Goal: Task Accomplishment & Management: Manage account settings

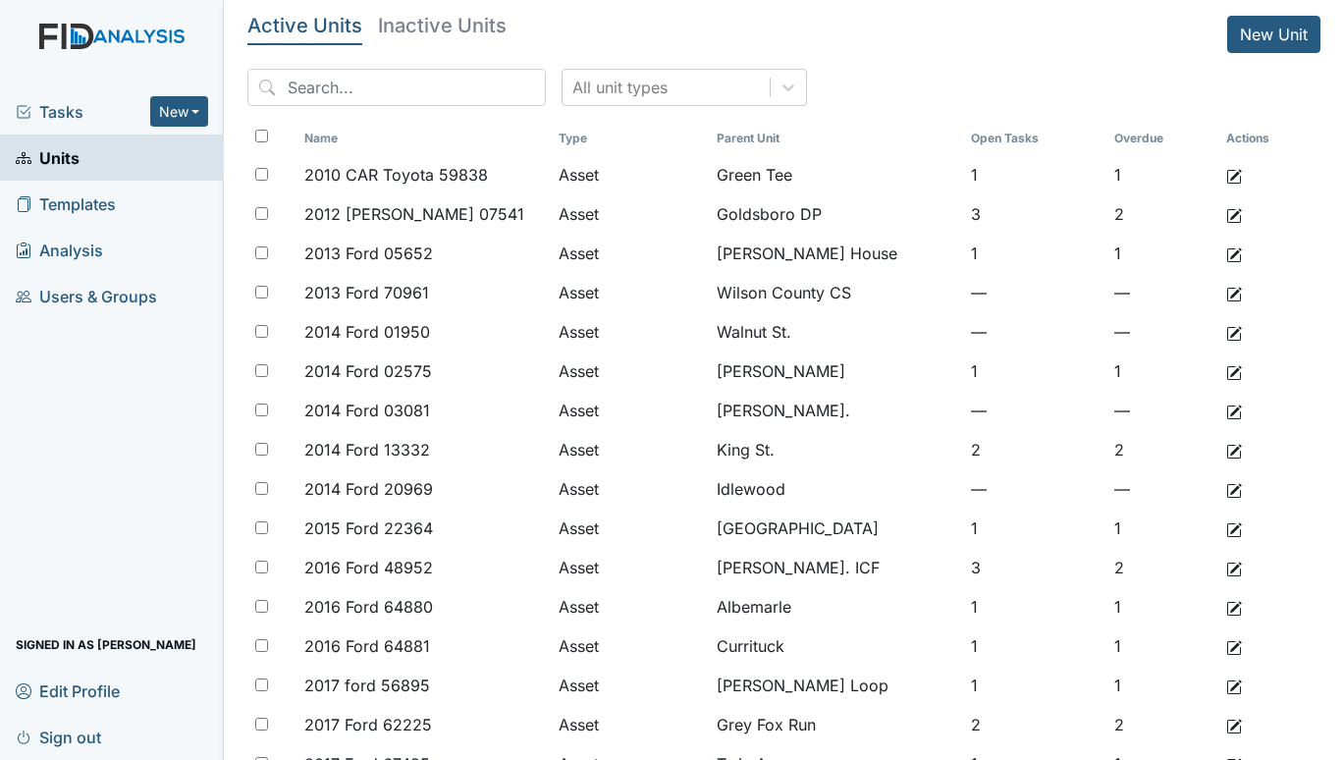
click at [61, 118] on span "Tasks" at bounding box center [83, 112] width 134 height 24
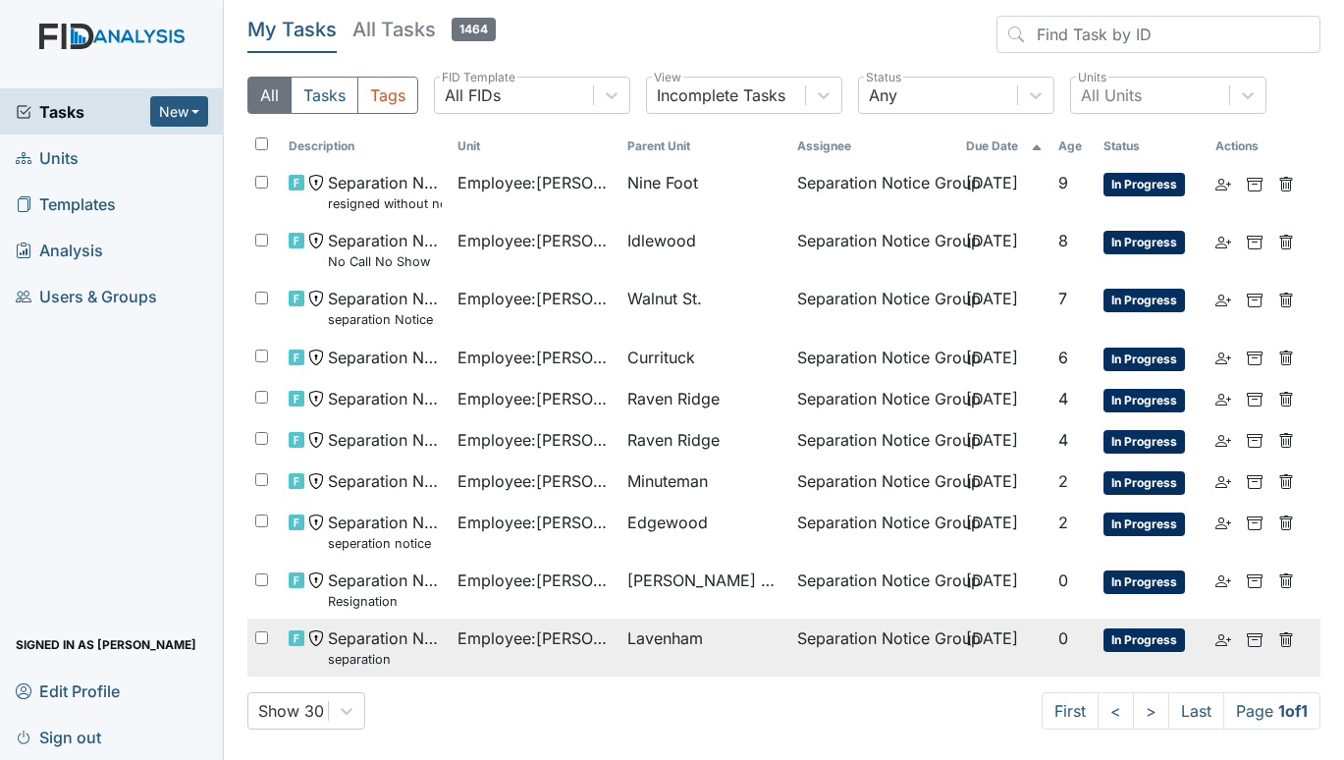
click at [649, 628] on span "Lavenham" at bounding box center [665, 638] width 76 height 24
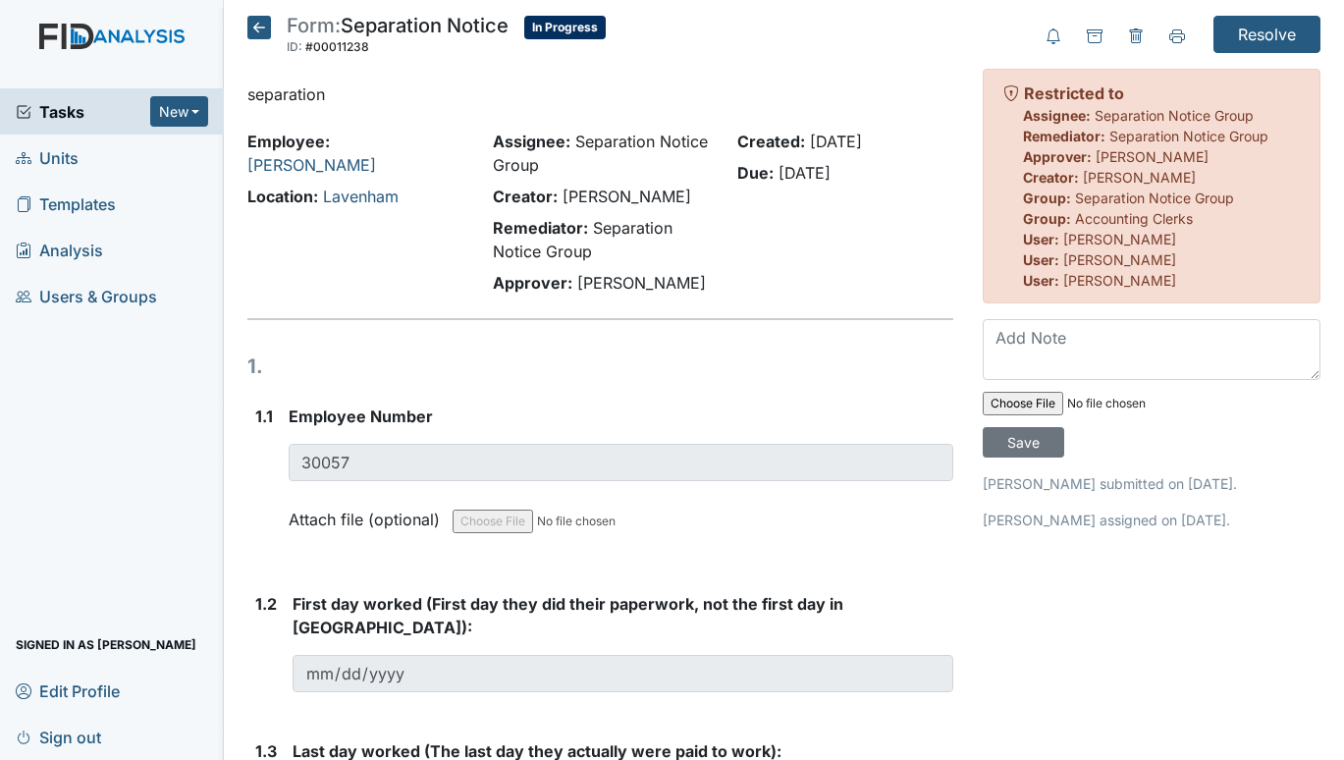
click at [47, 119] on span "Tasks" at bounding box center [83, 112] width 134 height 24
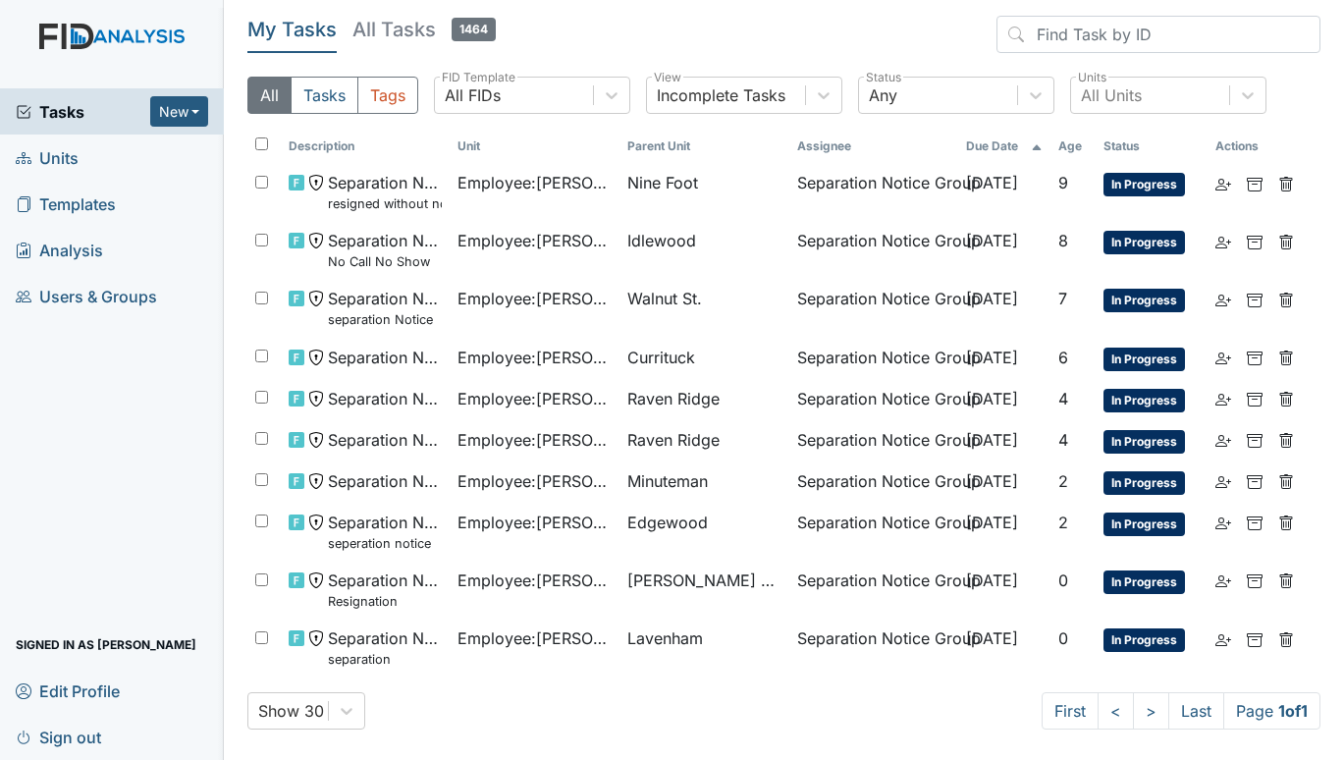
click at [30, 154] on icon at bounding box center [24, 158] width 16 height 16
